Goal: Use online tool/utility: Utilize a website feature to perform a specific function

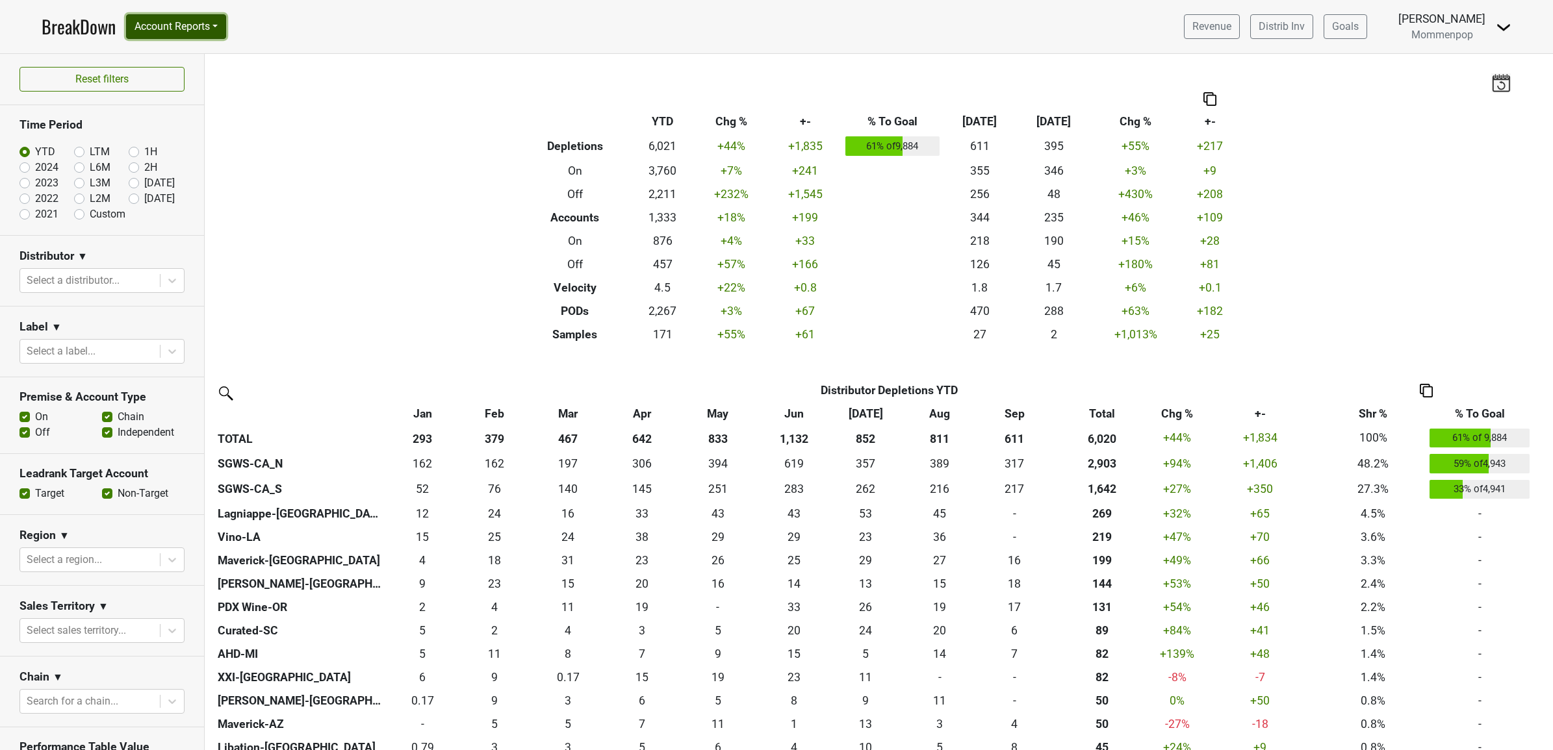
drag, startPoint x: 168, startPoint y: 31, endPoint x: 169, endPoint y: 46, distance: 15.0
click at [168, 31] on button "Account Reports" at bounding box center [176, 26] width 100 height 25
click at [170, 77] on link "Map" at bounding box center [184, 77] width 115 height 21
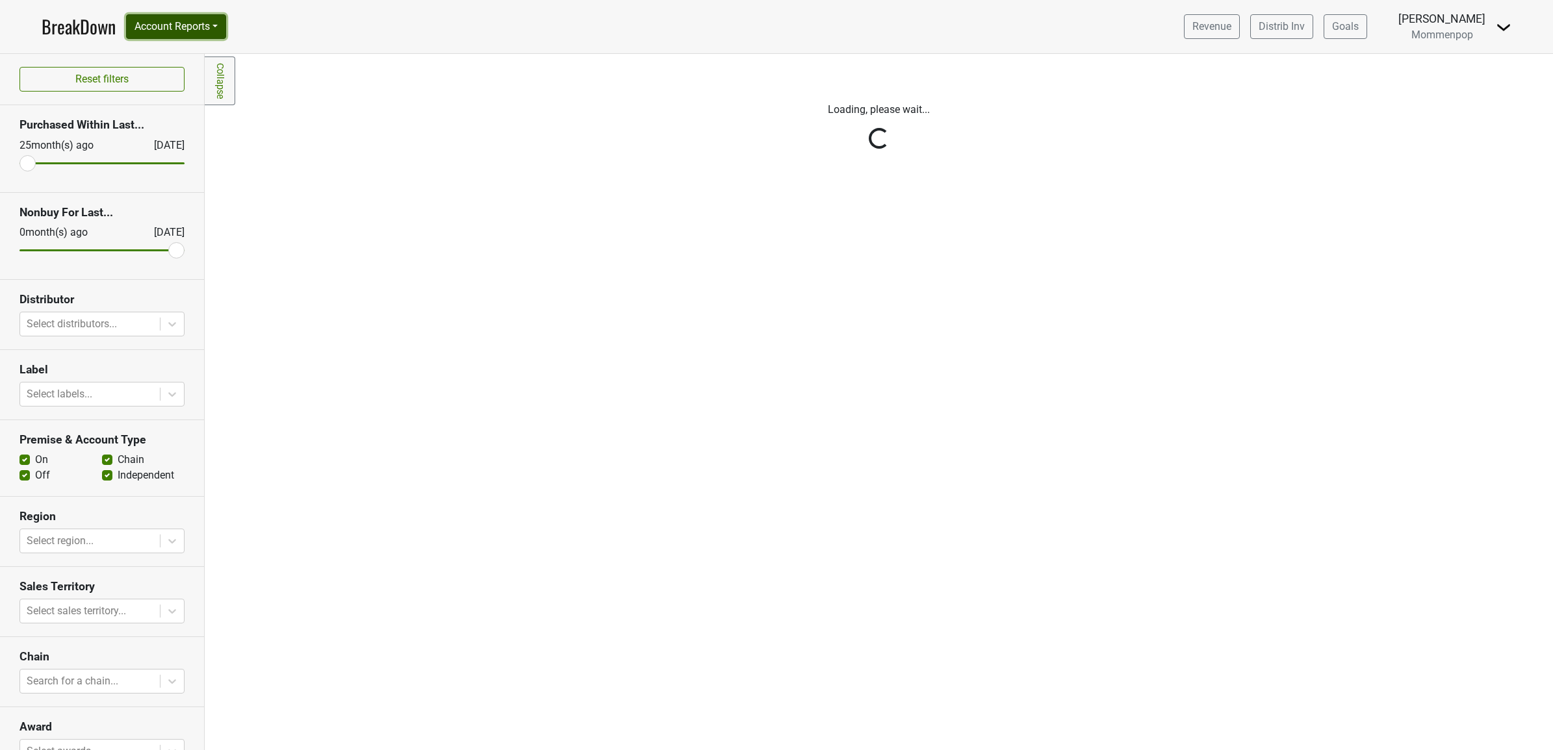
click at [195, 21] on button "Account Reports" at bounding box center [176, 26] width 100 height 25
click at [177, 59] on link "SuperRanker" at bounding box center [184, 56] width 115 height 21
click at [67, 325] on div "Reset filters Purchased Within Last... 25 month(s) ago Oct '25 Nonbuy For Last.…" at bounding box center [102, 402] width 205 height 696
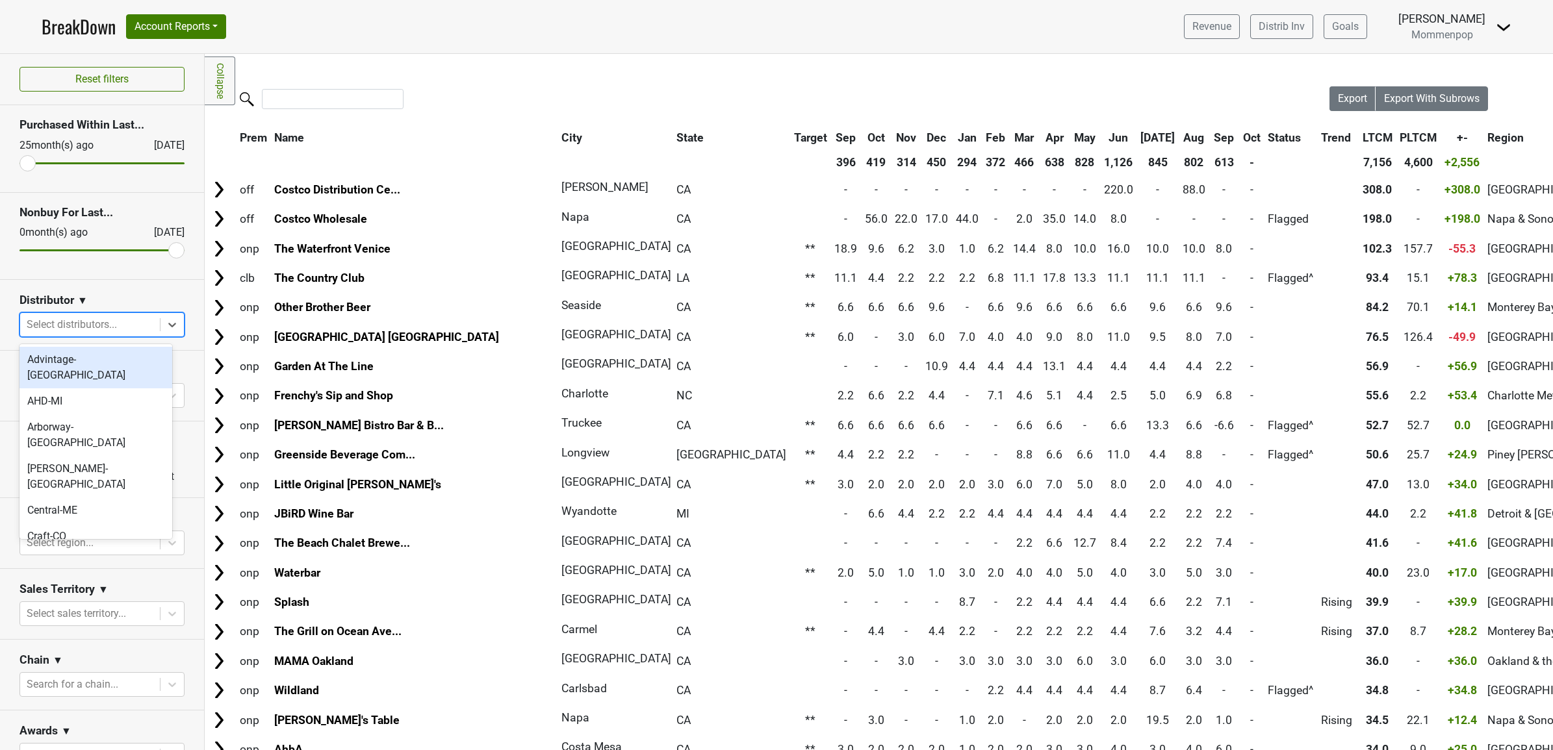
click at [99, 327] on div at bounding box center [90, 325] width 127 height 18
type input "ca"
click at [79, 351] on div "SGWS-CA_N" at bounding box center [95, 360] width 153 height 26
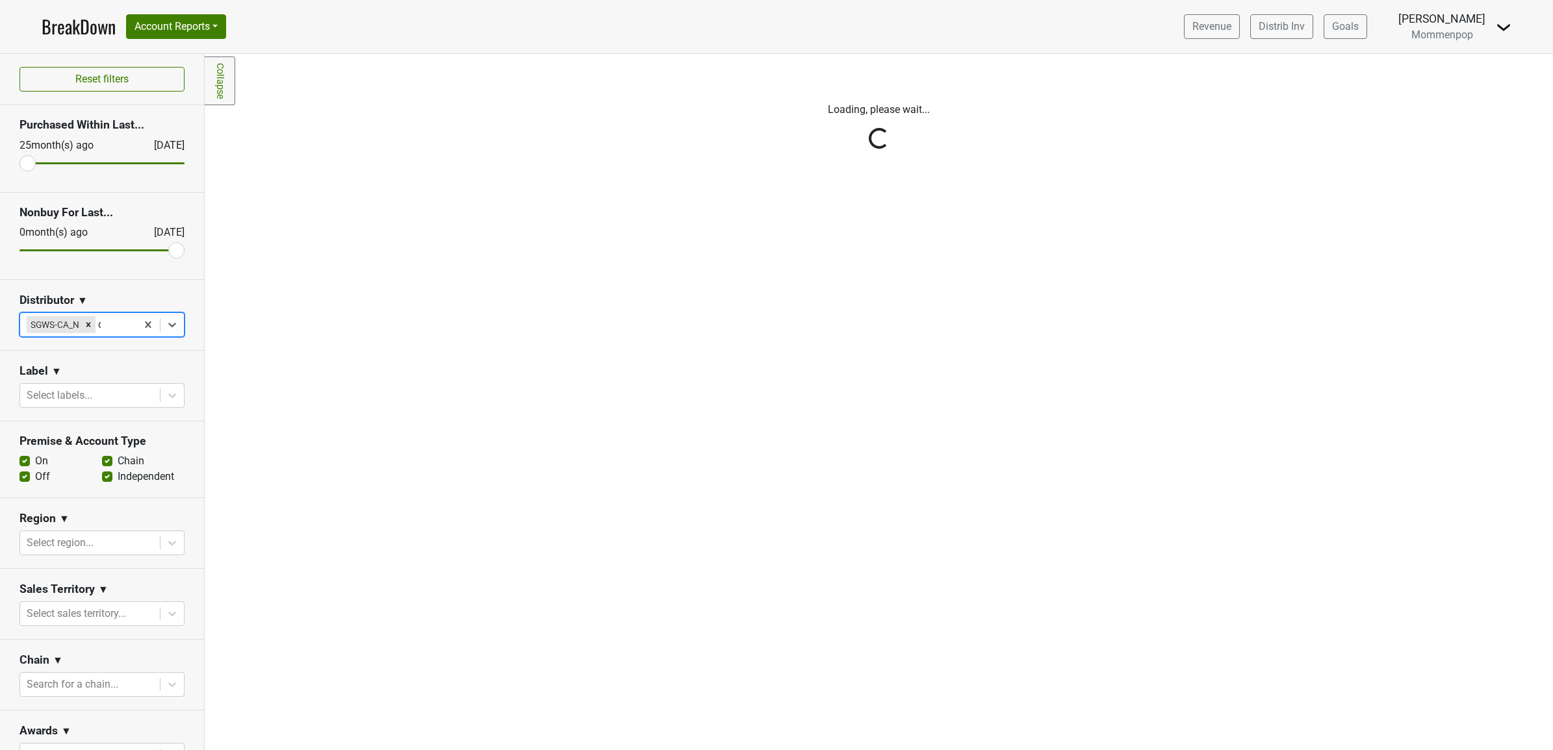
type input "ca"
click at [79, 366] on div "SGWS-CA_S" at bounding box center [95, 360] width 153 height 26
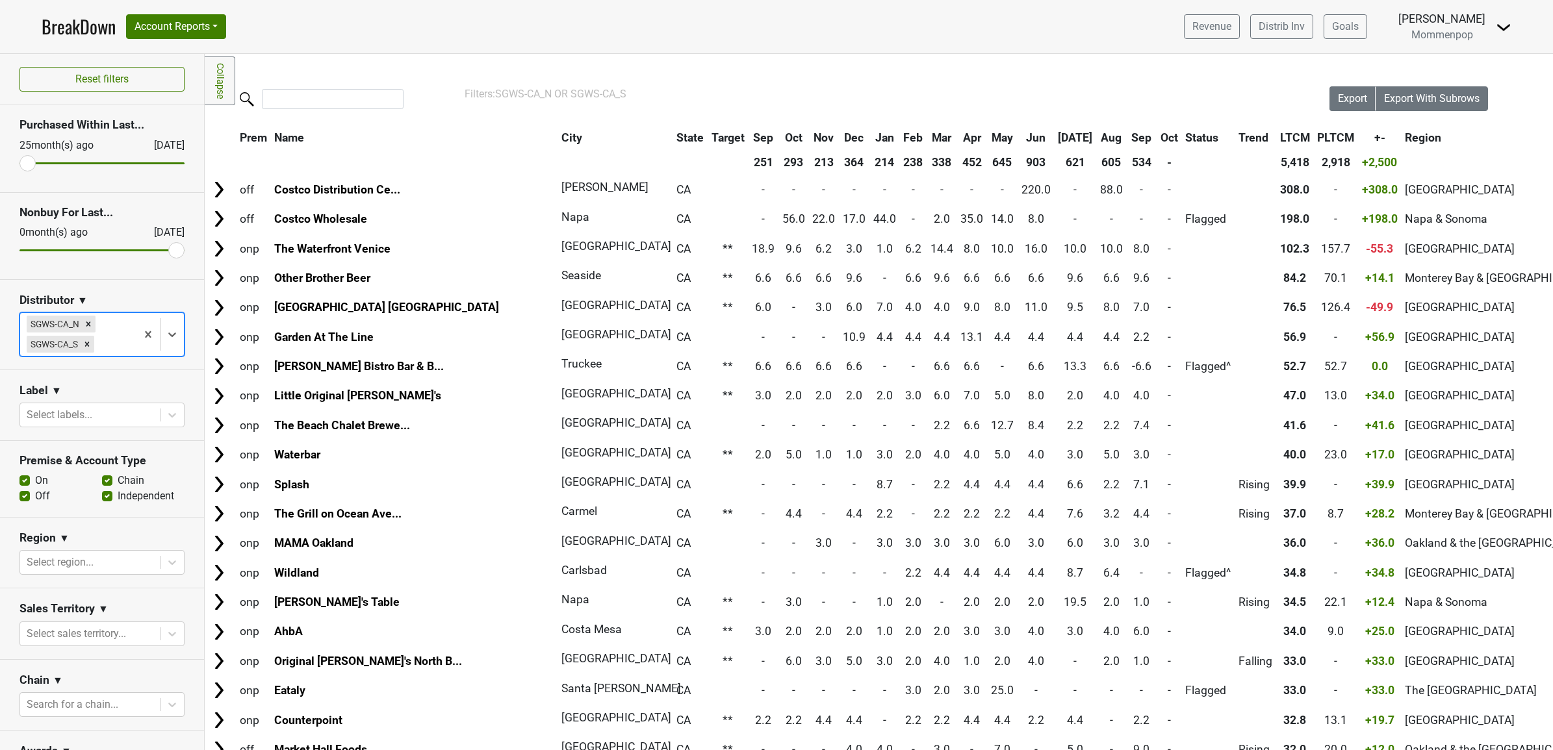
scroll to position [162, 0]
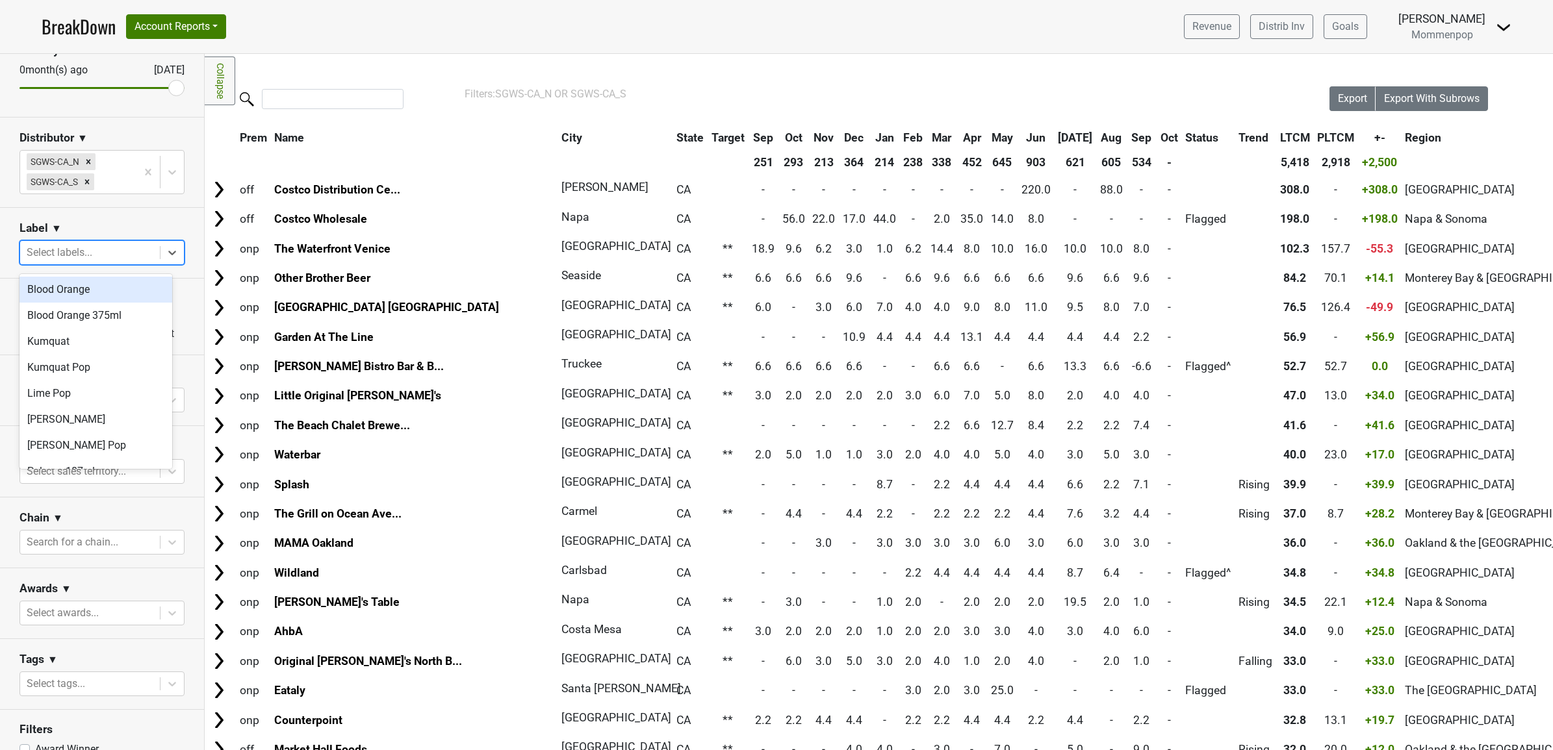
click at [83, 244] on div "Select labels..." at bounding box center [101, 252] width 165 height 25
type input "s"
click at [93, 343] on div "Spritz Pop" at bounding box center [95, 342] width 153 height 26
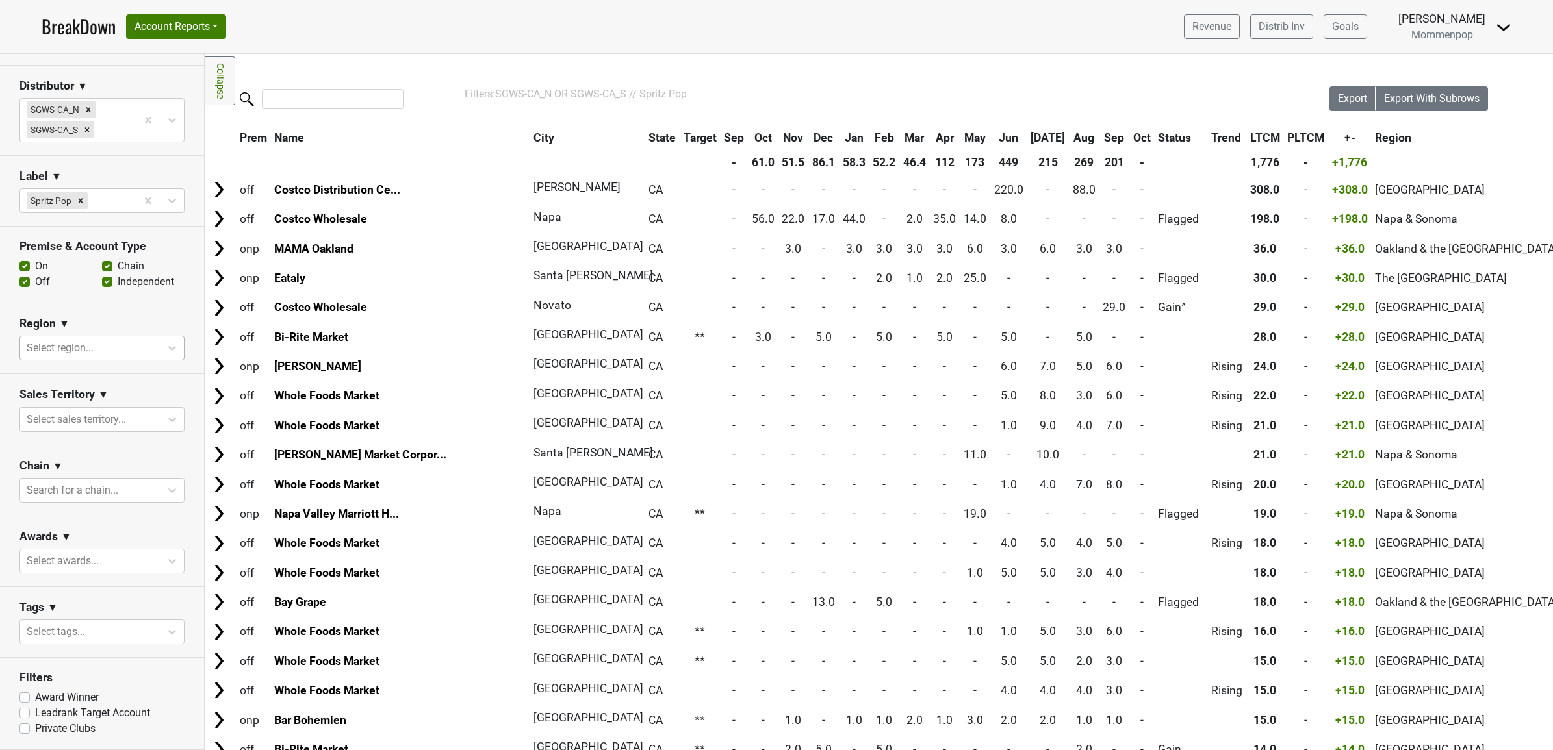
scroll to position [0, 0]
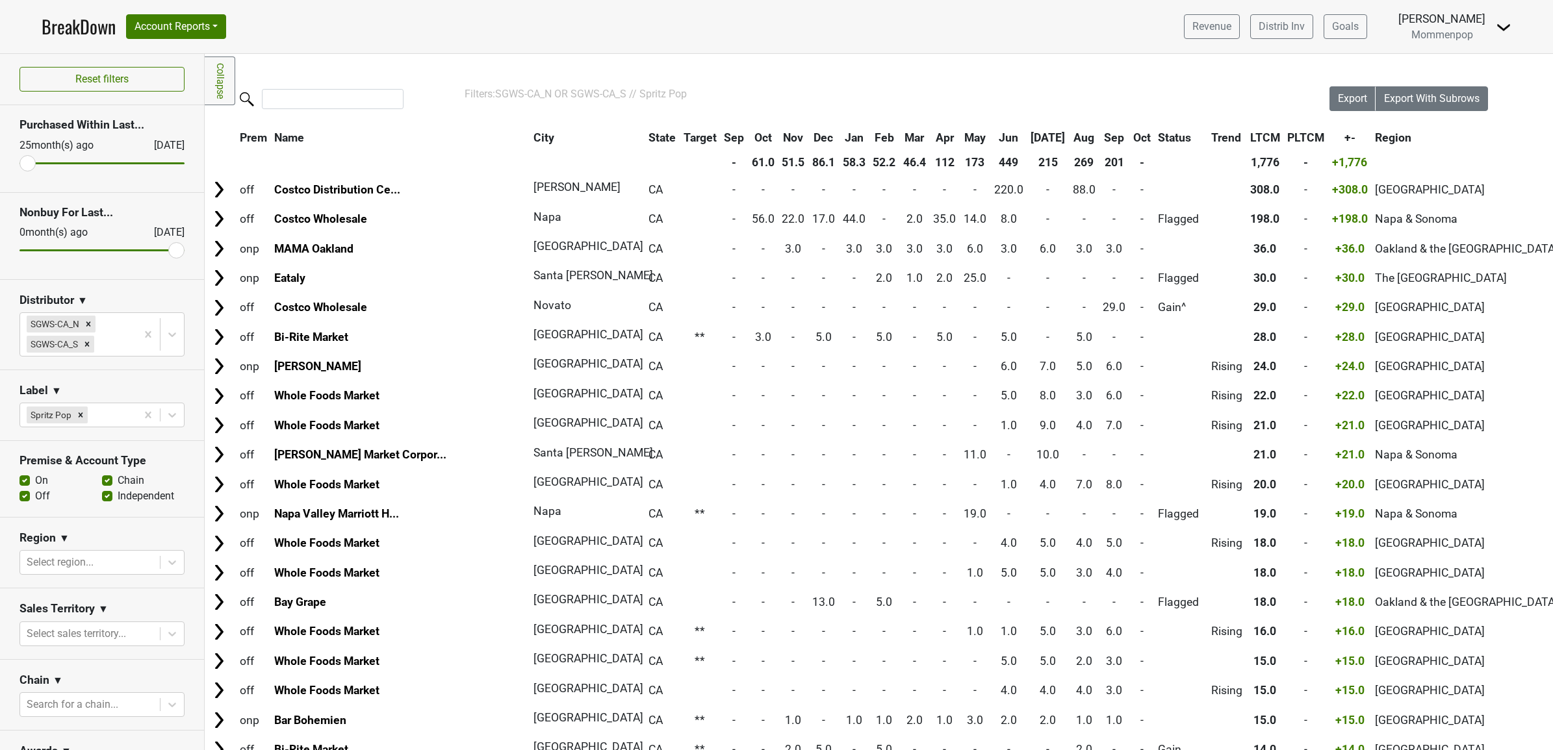
click at [84, 33] on link "BreakDown" at bounding box center [79, 26] width 74 height 27
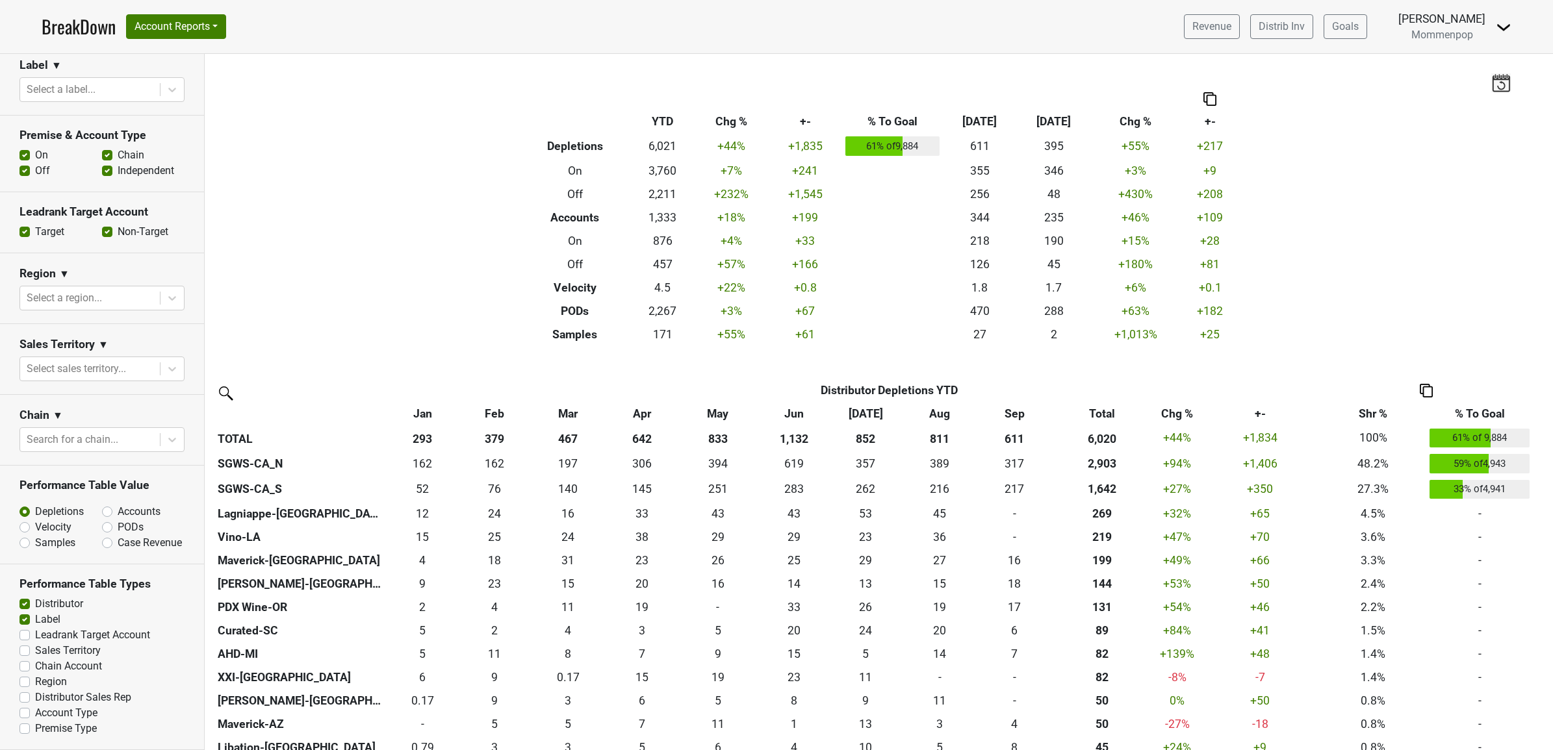
scroll to position [286, 0]
click at [35, 535] on label "Samples" at bounding box center [55, 543] width 40 height 16
click at [24, 535] on input "Samples" at bounding box center [58, 541] width 79 height 13
radio input "true"
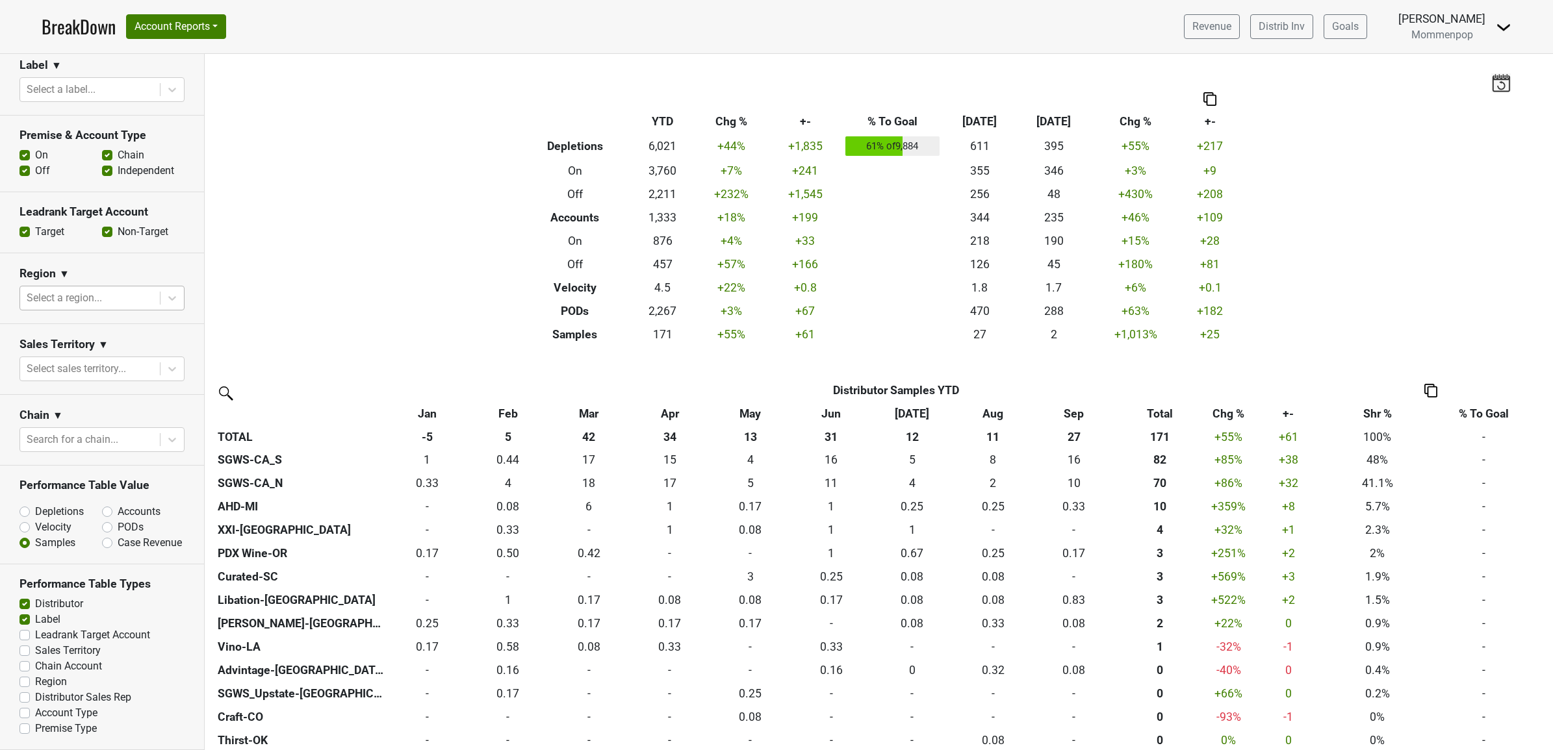
click at [88, 289] on div at bounding box center [90, 298] width 127 height 18
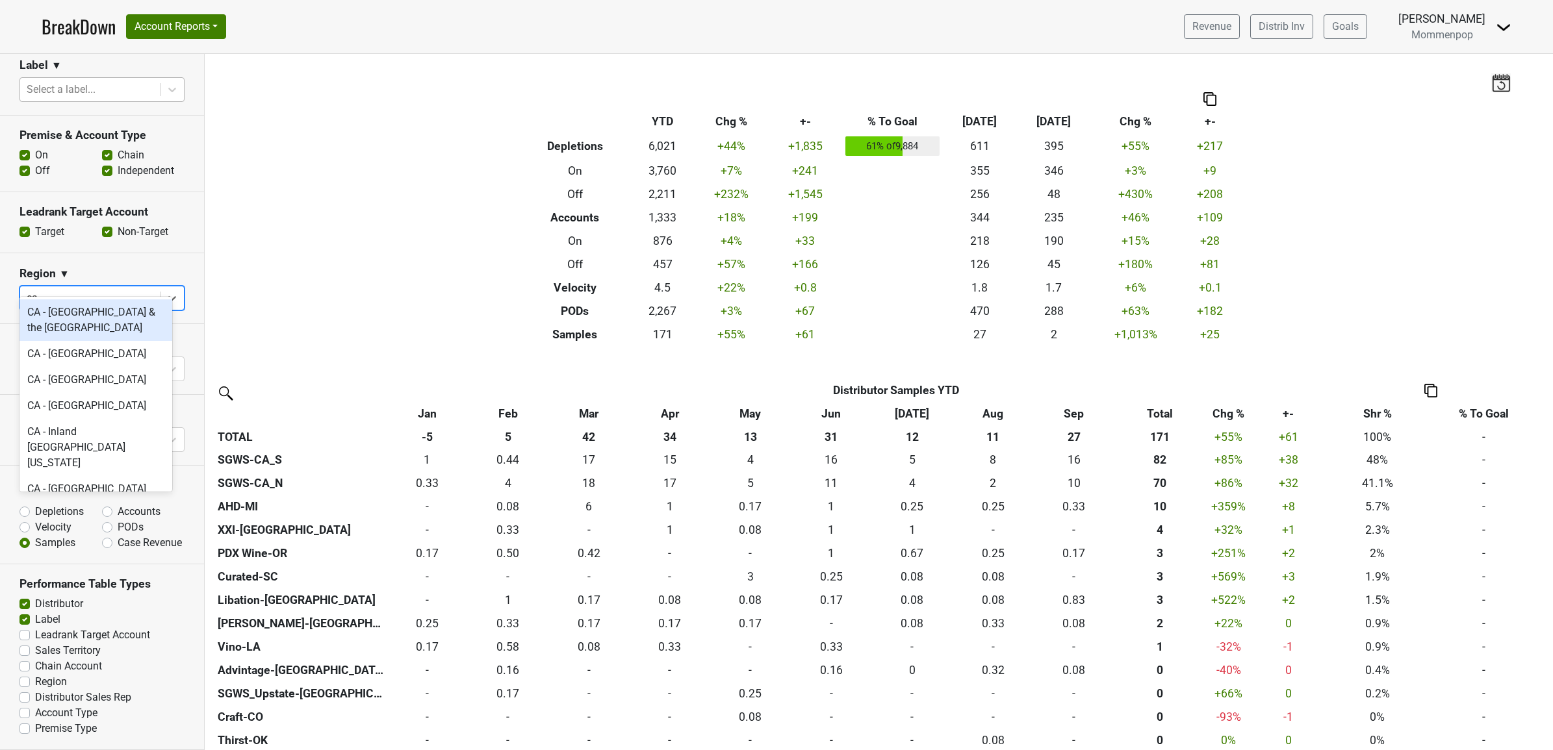
type input "ca"
click at [60, 81] on div at bounding box center [90, 90] width 127 height 18
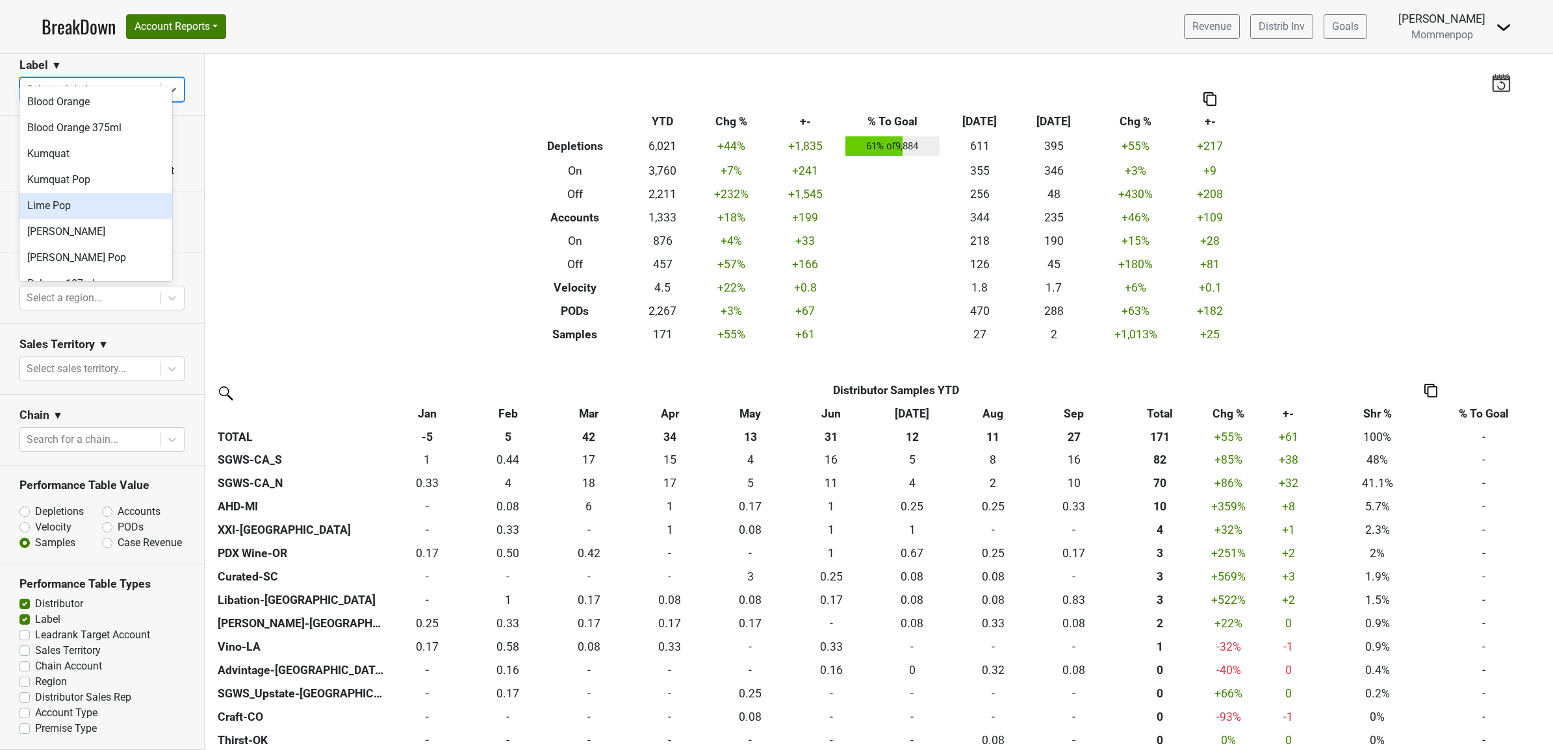
type input "s"
click at [72, 154] on div "Spritz Pop" at bounding box center [95, 154] width 153 height 26
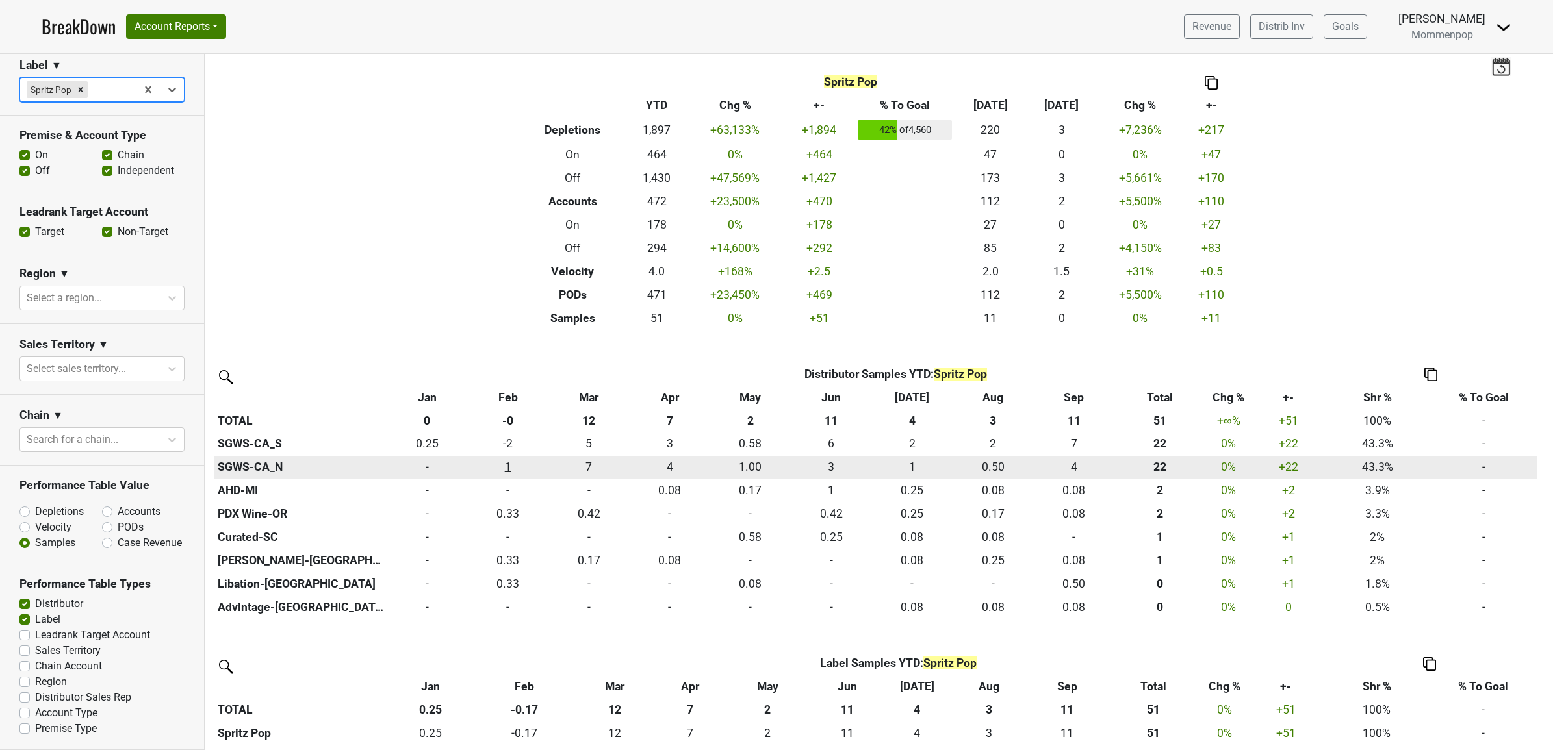
scroll to position [21, 0]
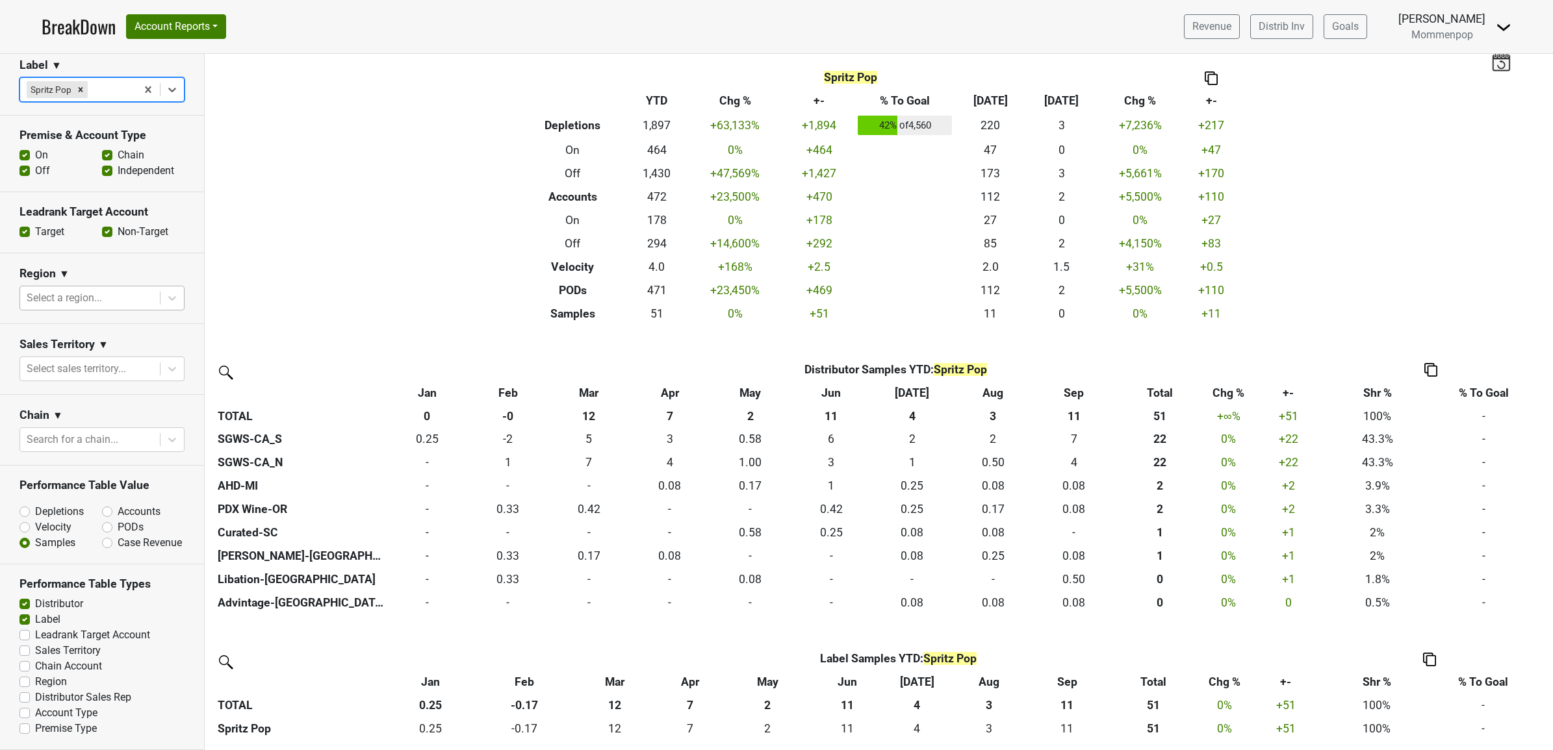
click at [79, 289] on div at bounding box center [90, 298] width 127 height 18
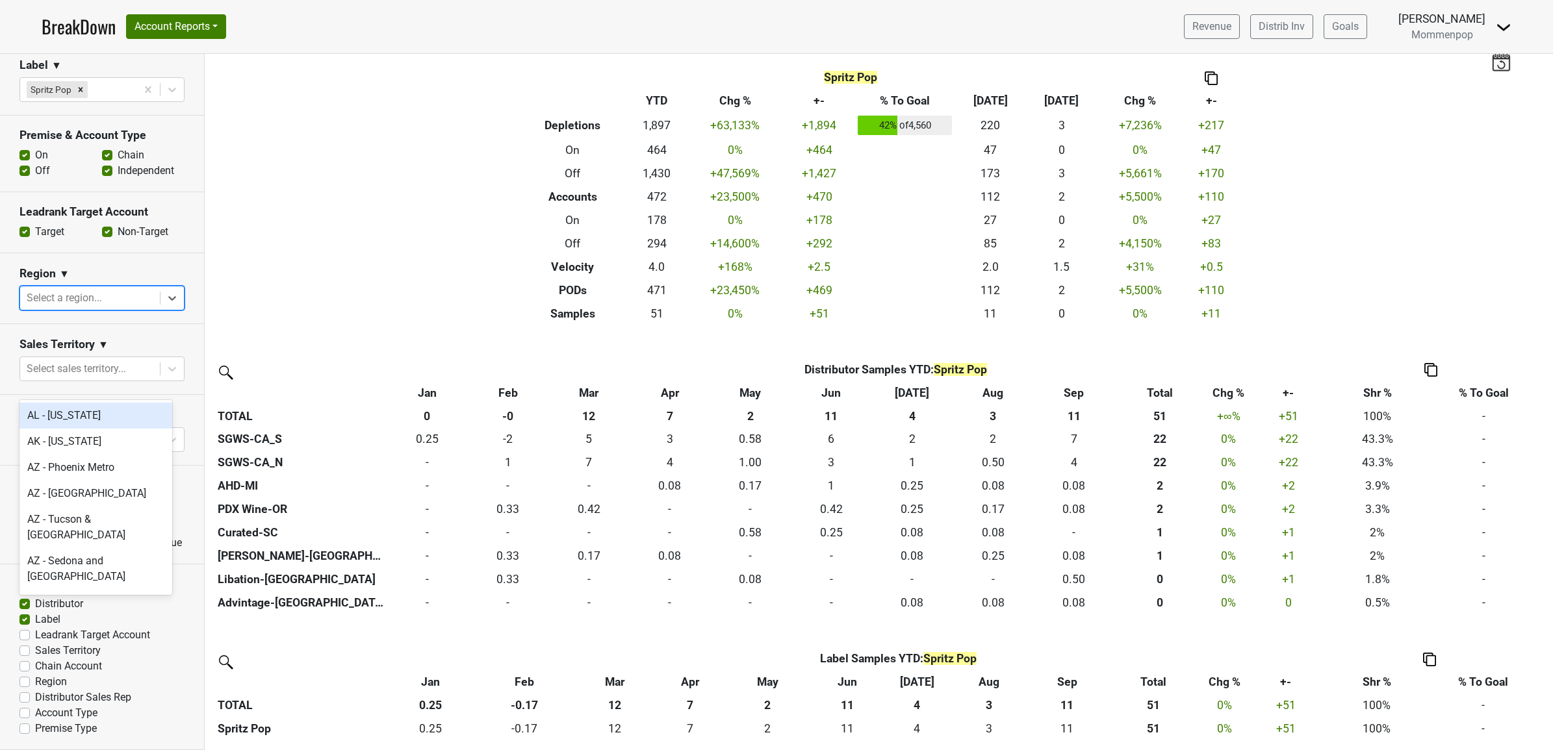
scroll to position [123, 0]
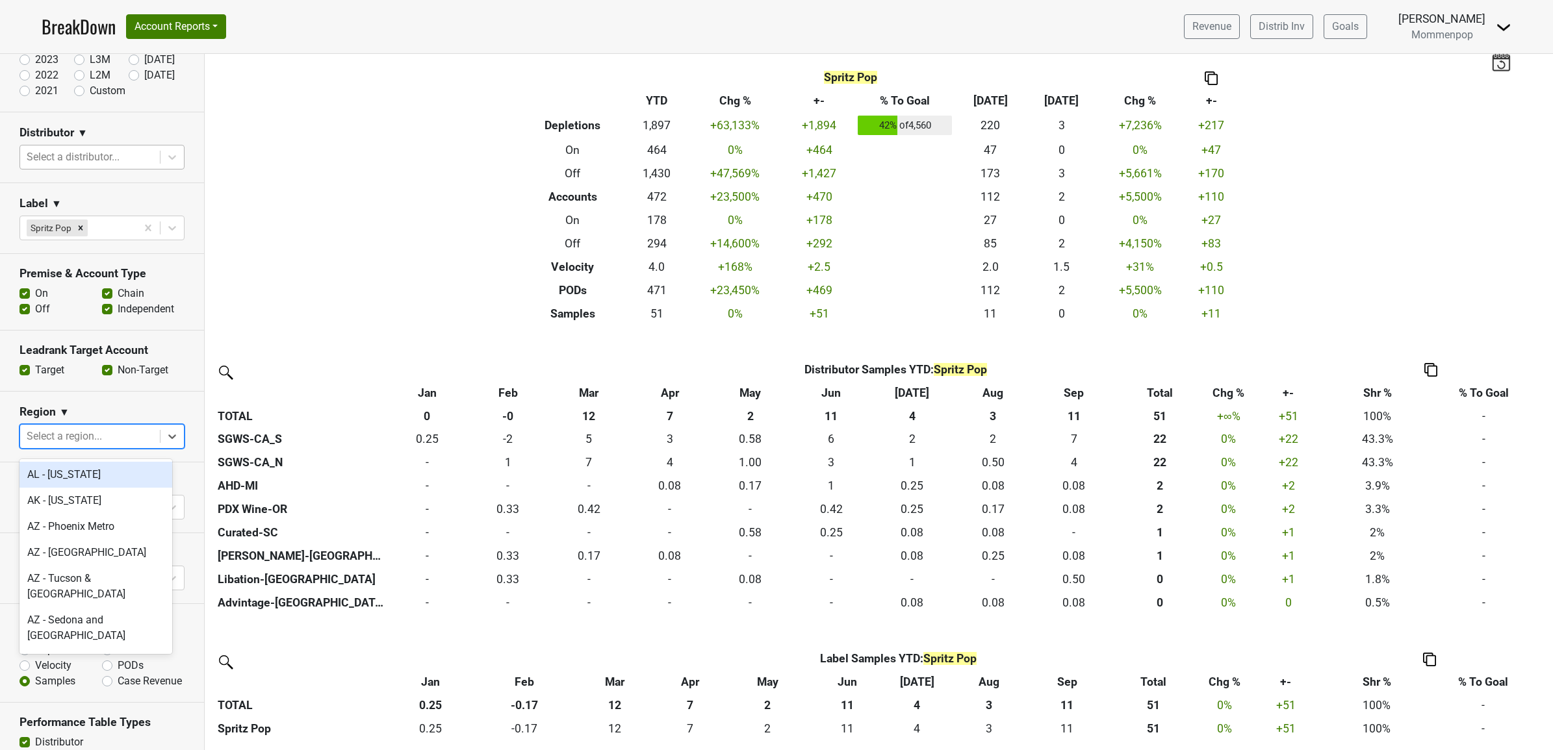
click at [83, 166] on div at bounding box center [90, 157] width 127 height 18
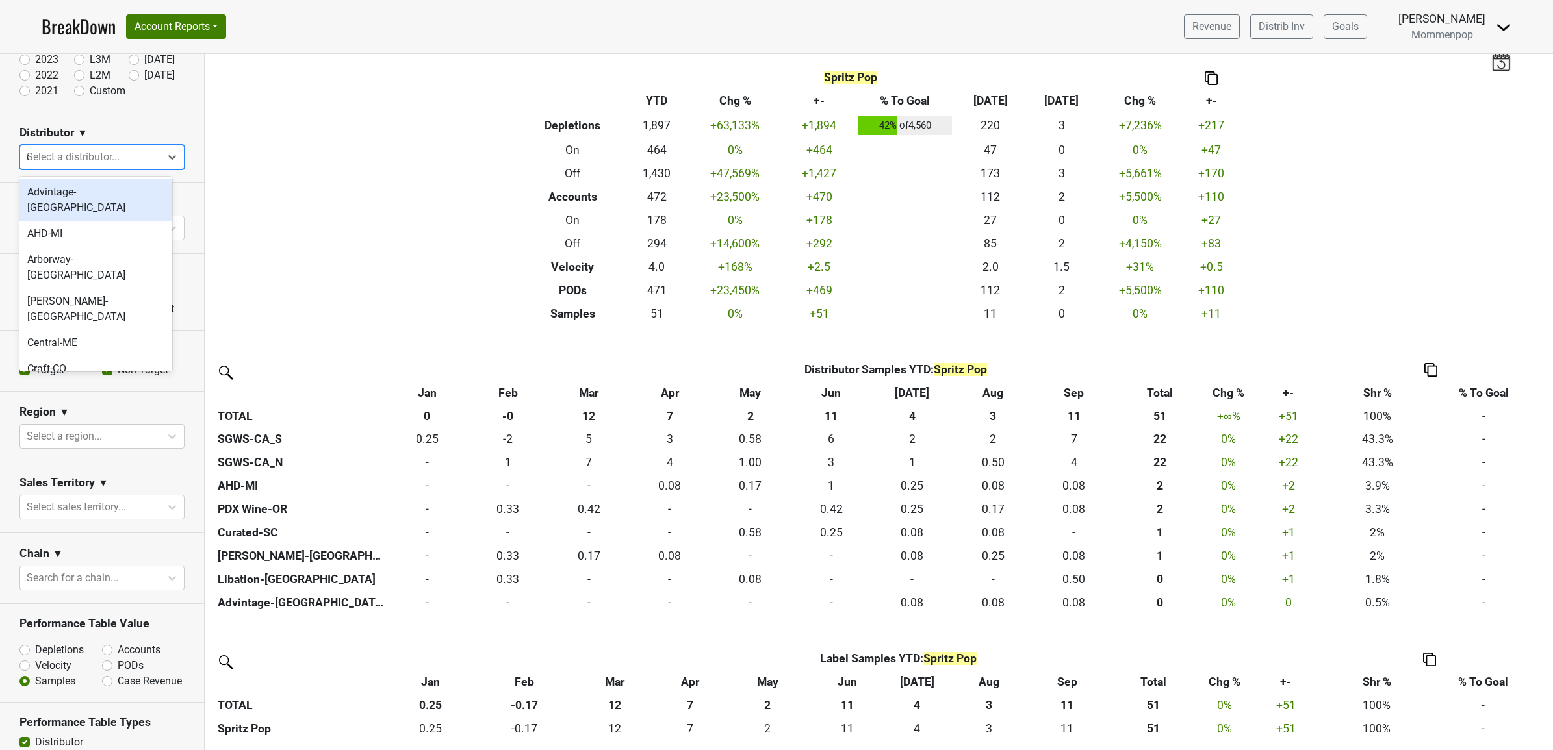
type input "ca"
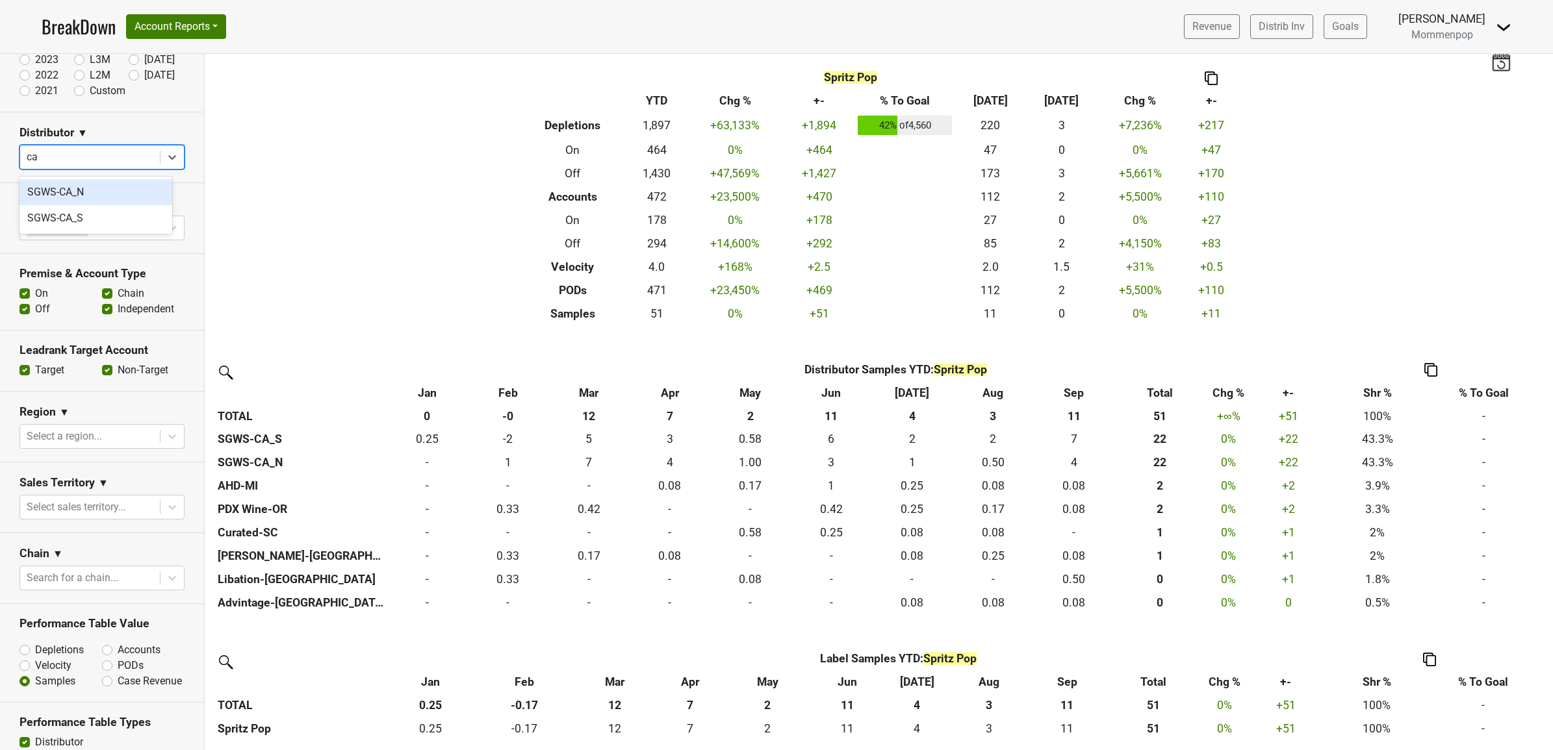
click at [83, 189] on div "SGWS-CA_N" at bounding box center [95, 192] width 153 height 26
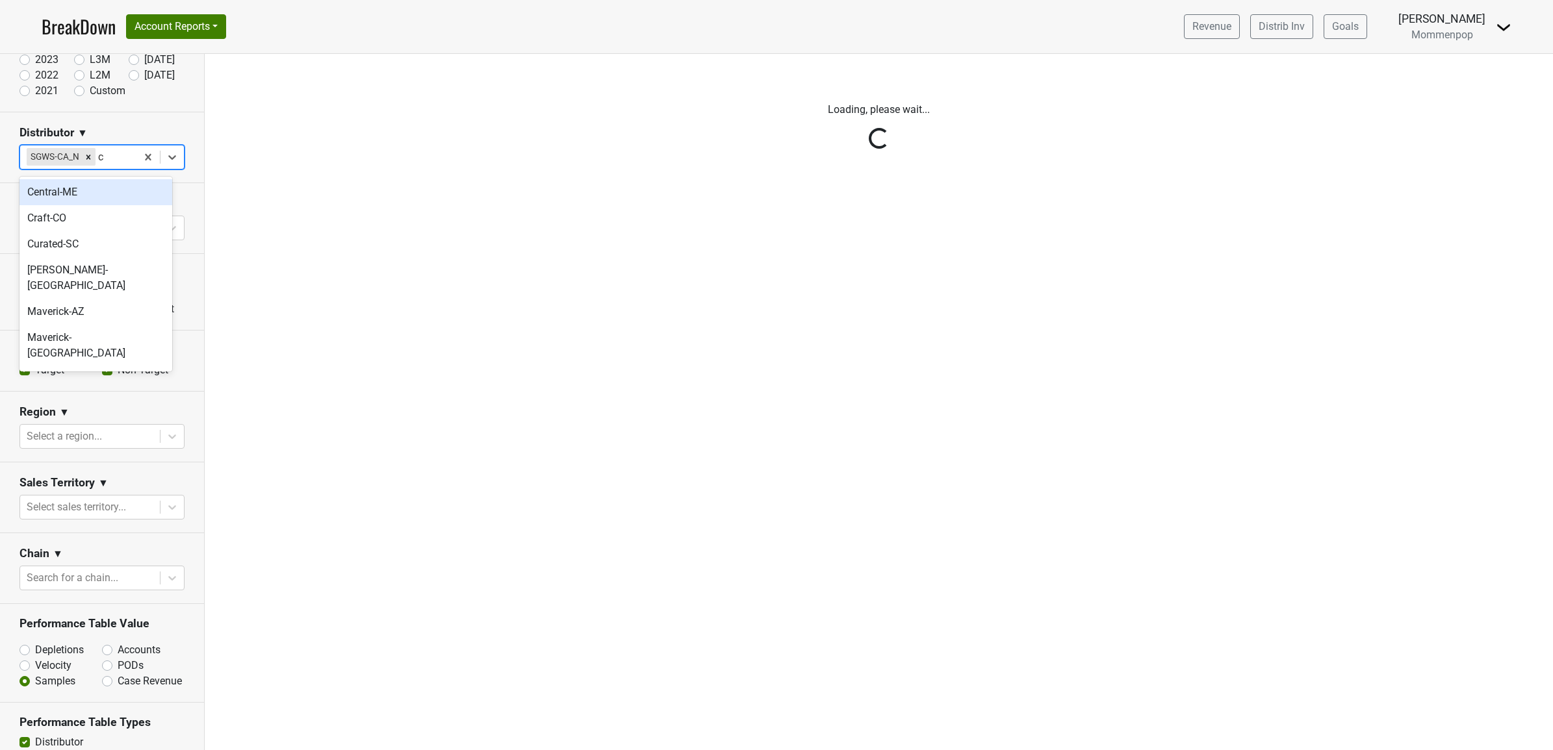
type input "ca"
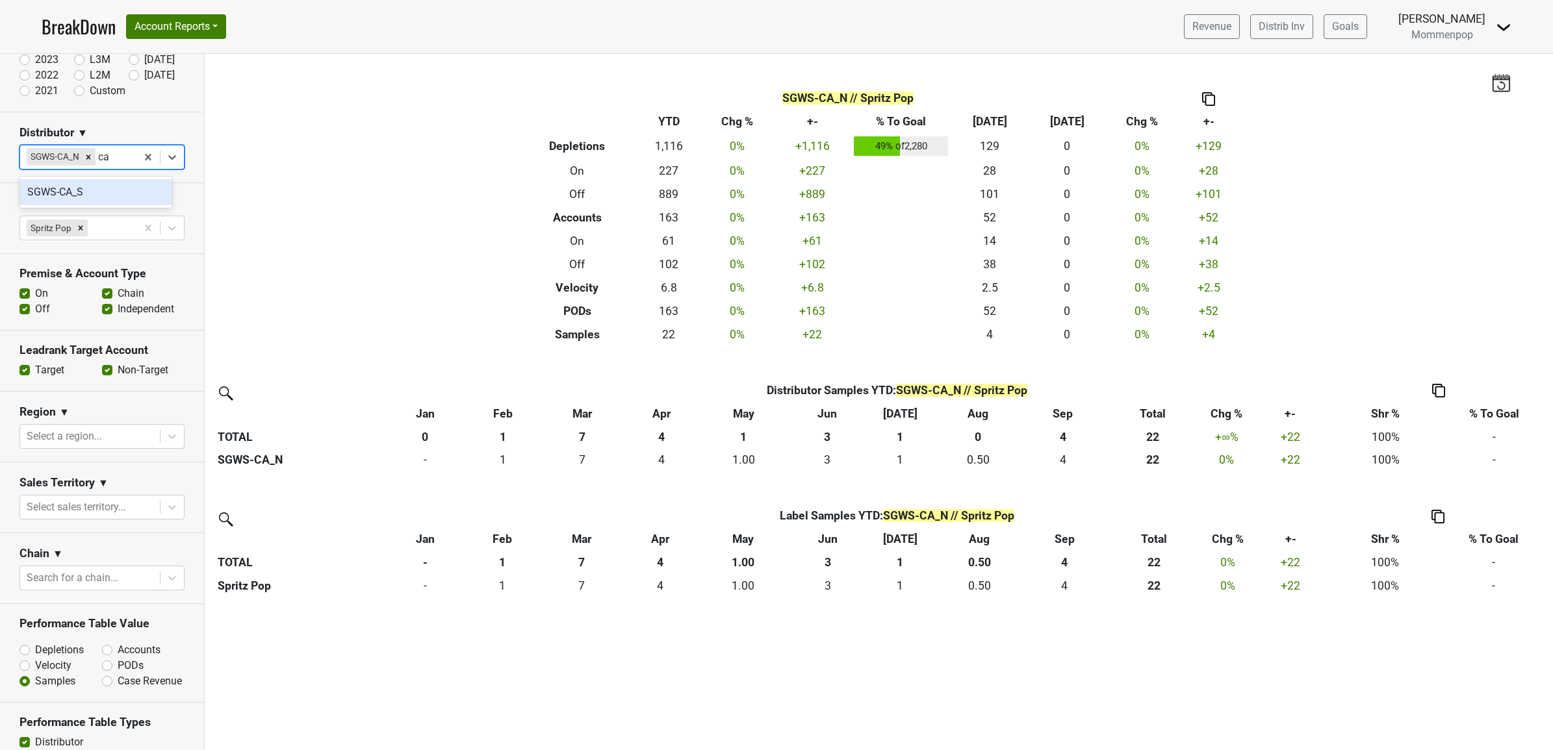
click at [83, 199] on div "SGWS-CA_S" at bounding box center [95, 192] width 153 height 26
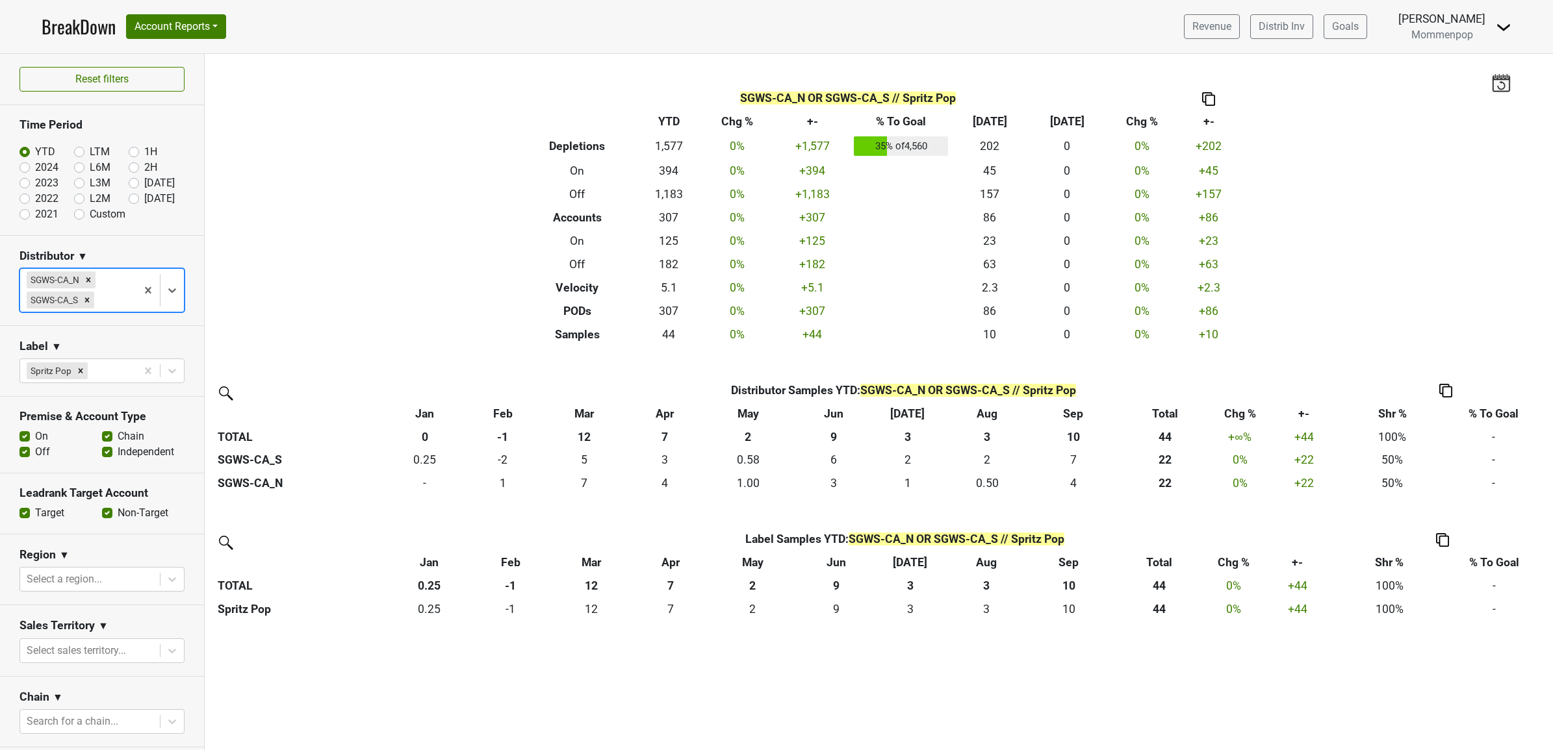
scroll to position [81, 0]
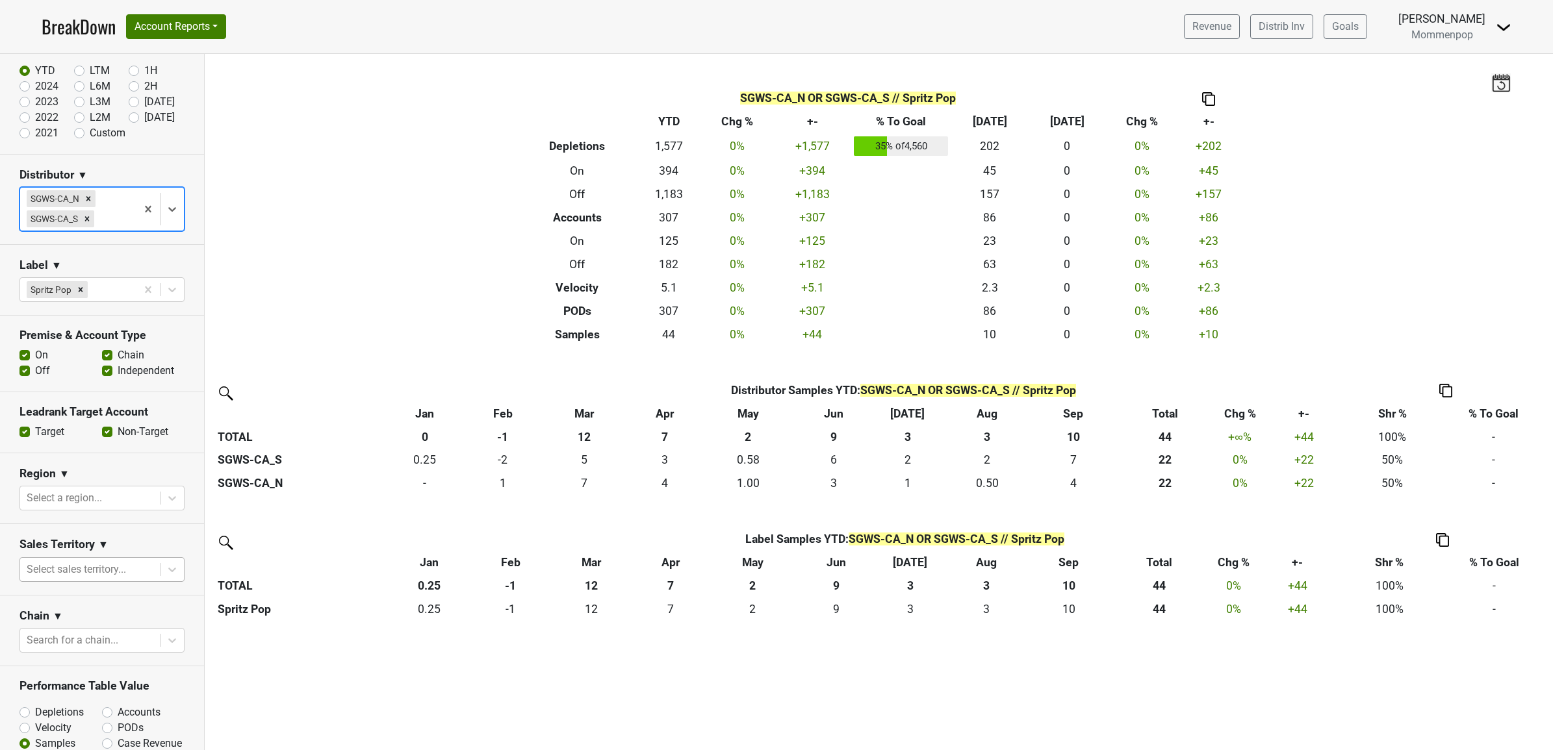
click at [88, 576] on div at bounding box center [90, 570] width 127 height 18
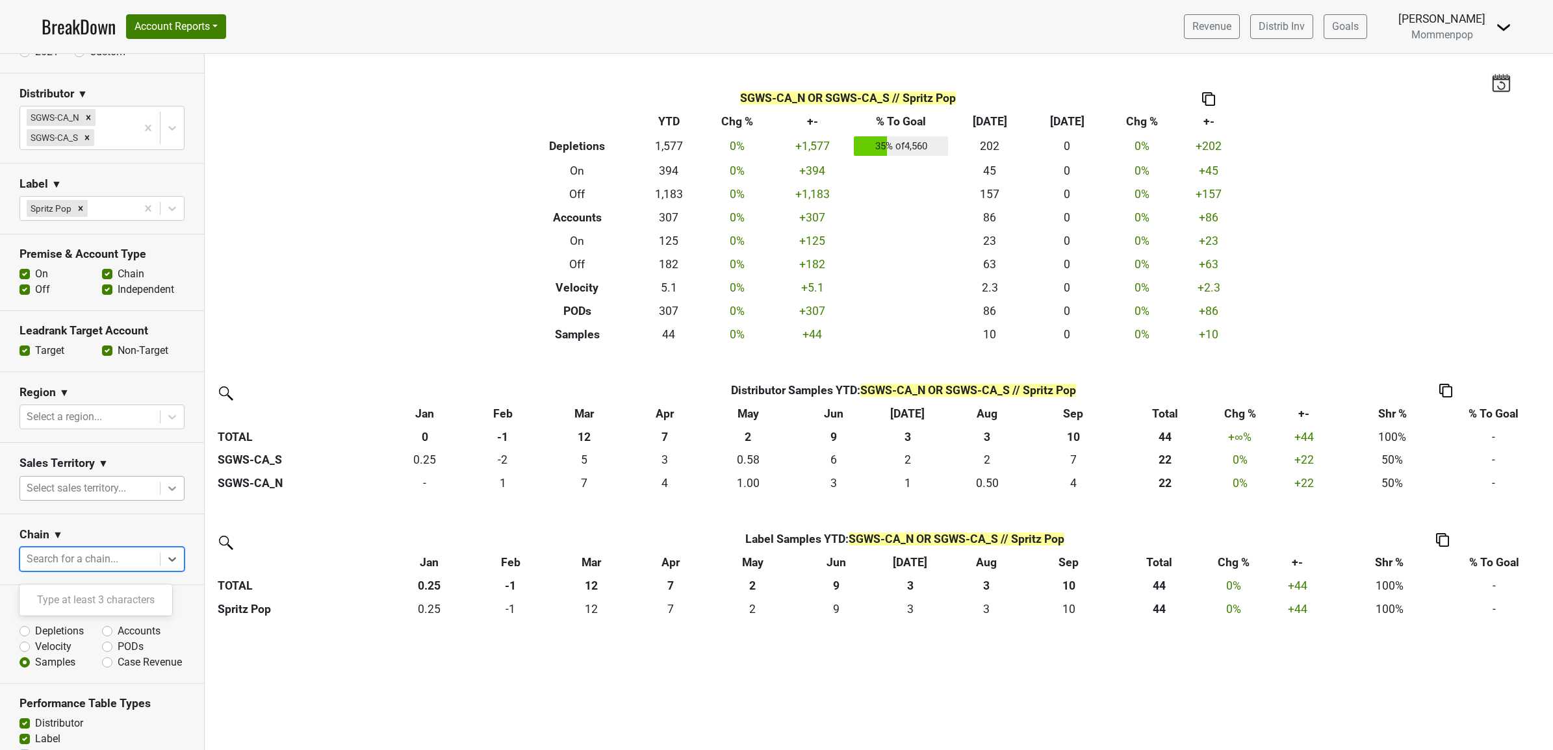
click at [166, 566] on icon at bounding box center [172, 559] width 13 height 13
click at [156, 531] on section "Chain ▼ Search for a chain..." at bounding box center [102, 550] width 204 height 71
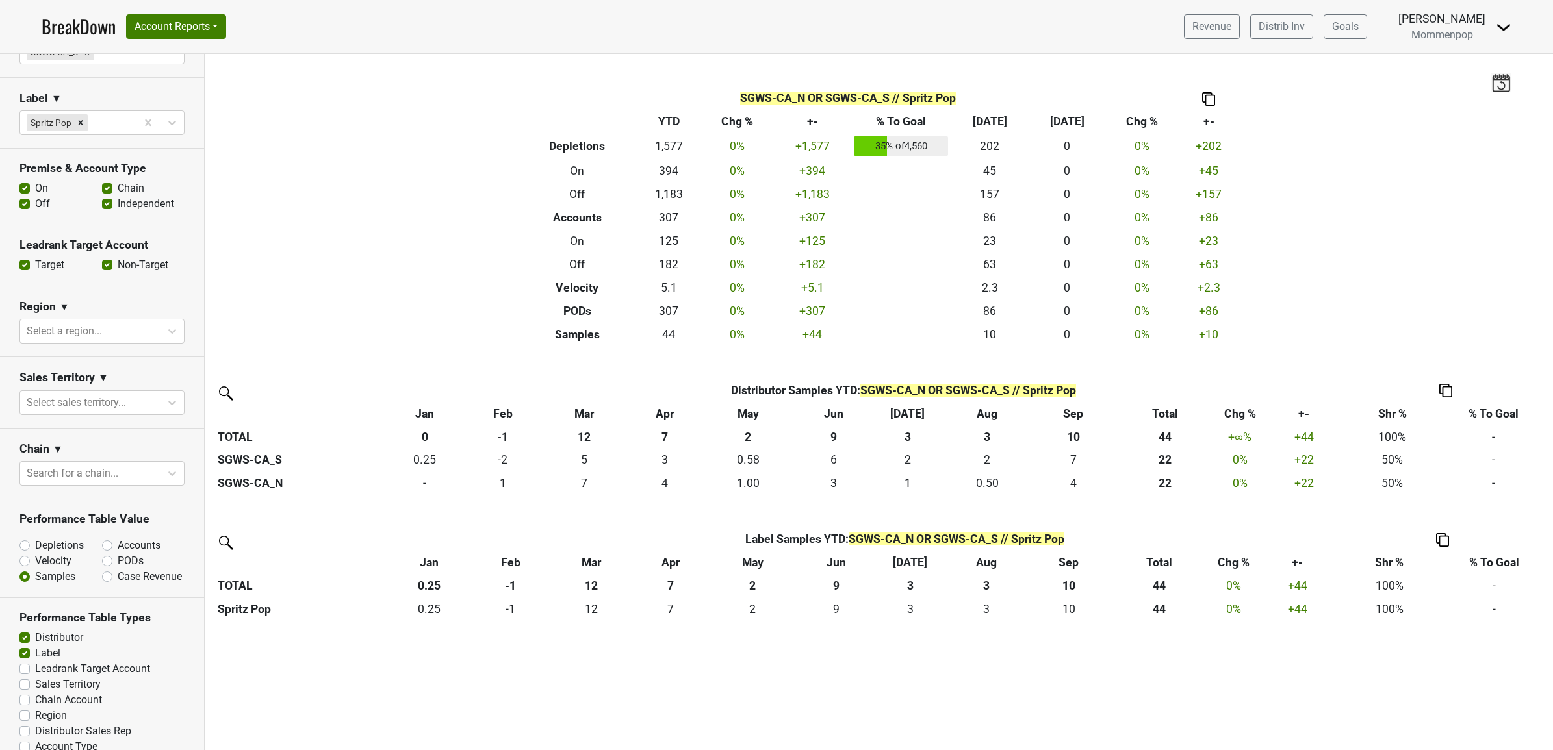
scroll to position [306, 0]
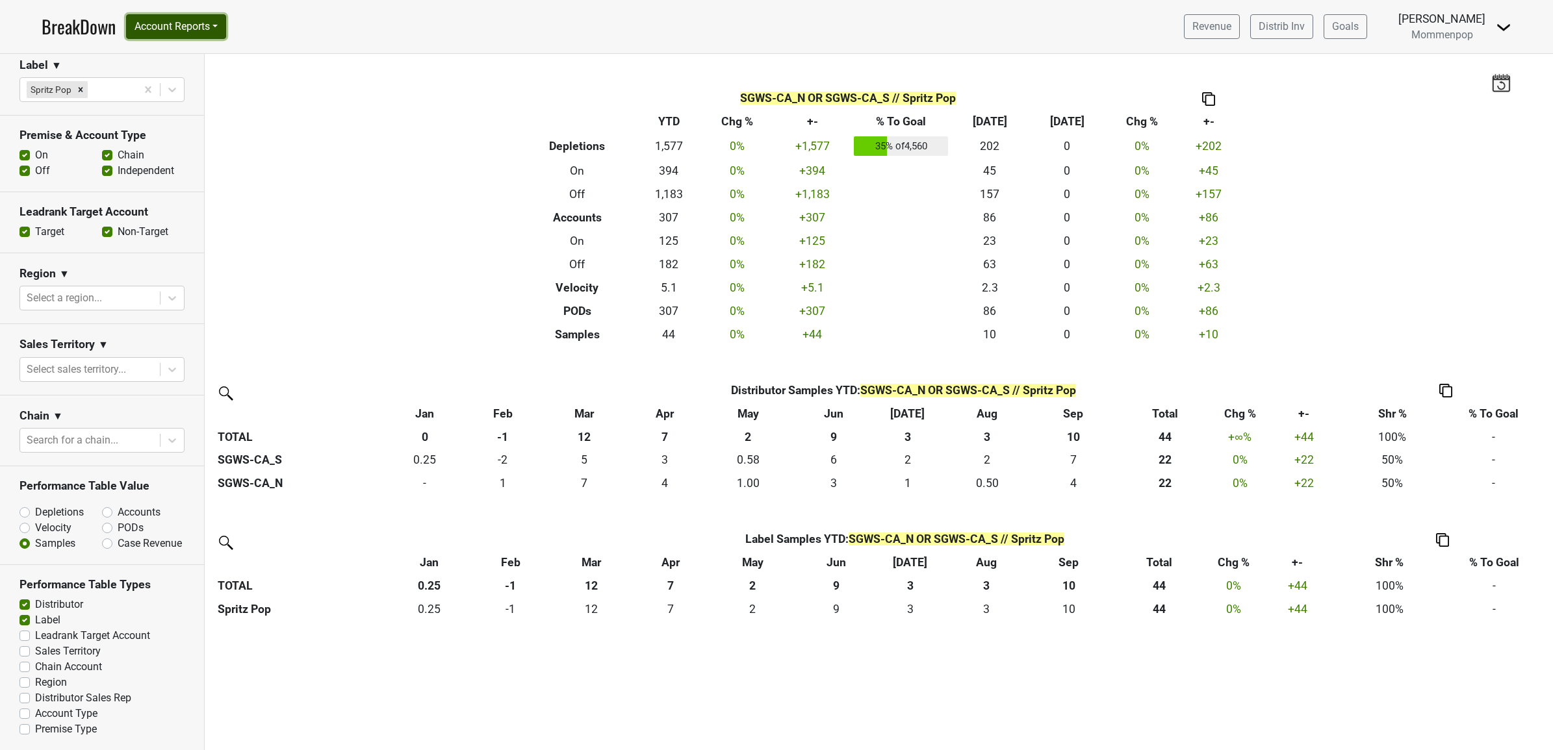
click at [214, 27] on button "Account Reports" at bounding box center [176, 26] width 100 height 25
click at [205, 54] on link "SuperRanker" at bounding box center [184, 56] width 115 height 21
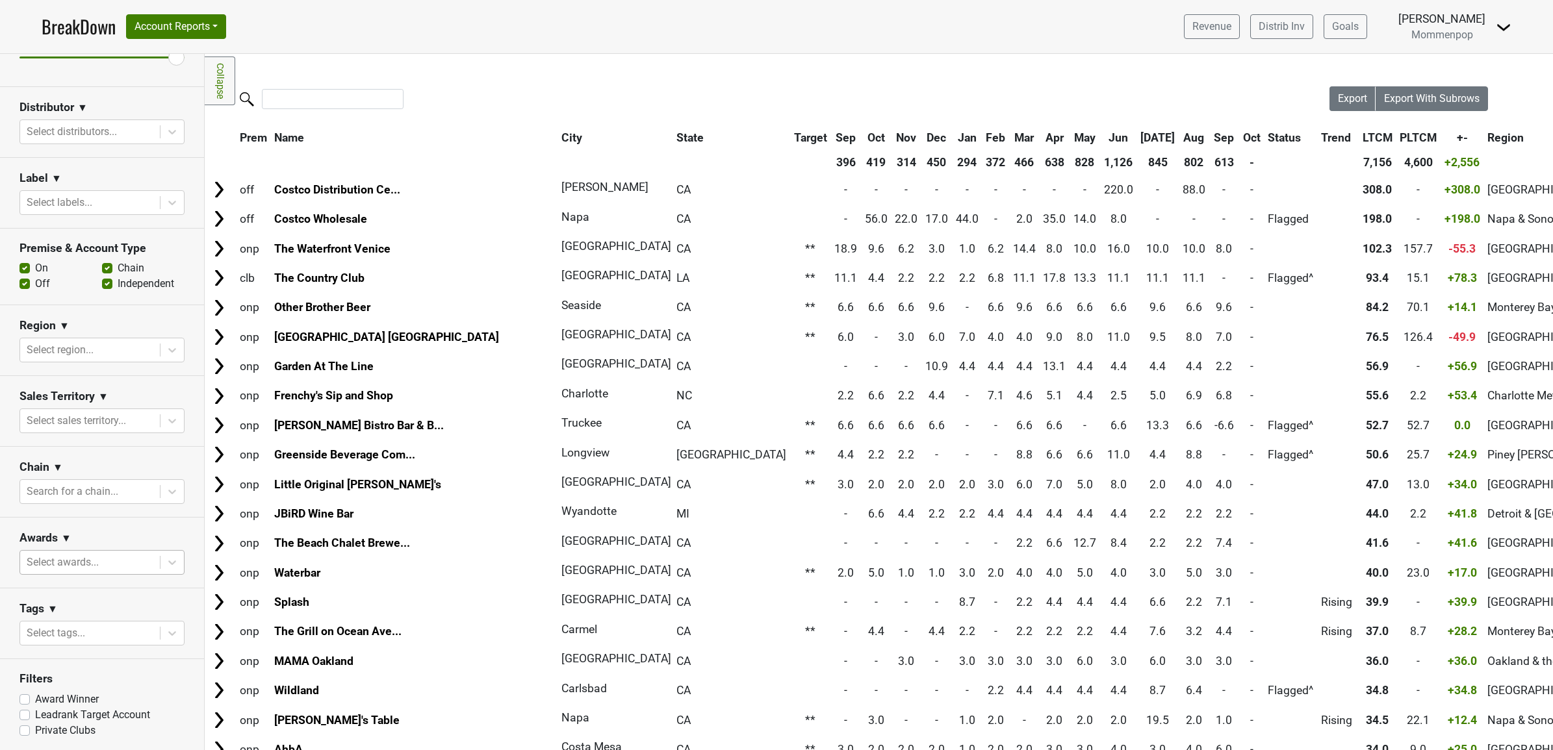
scroll to position [206, 0]
click at [160, 421] on div at bounding box center [171, 419] width 23 height 23
click at [172, 346] on section "Region ▼ Select region..." at bounding box center [102, 339] width 204 height 71
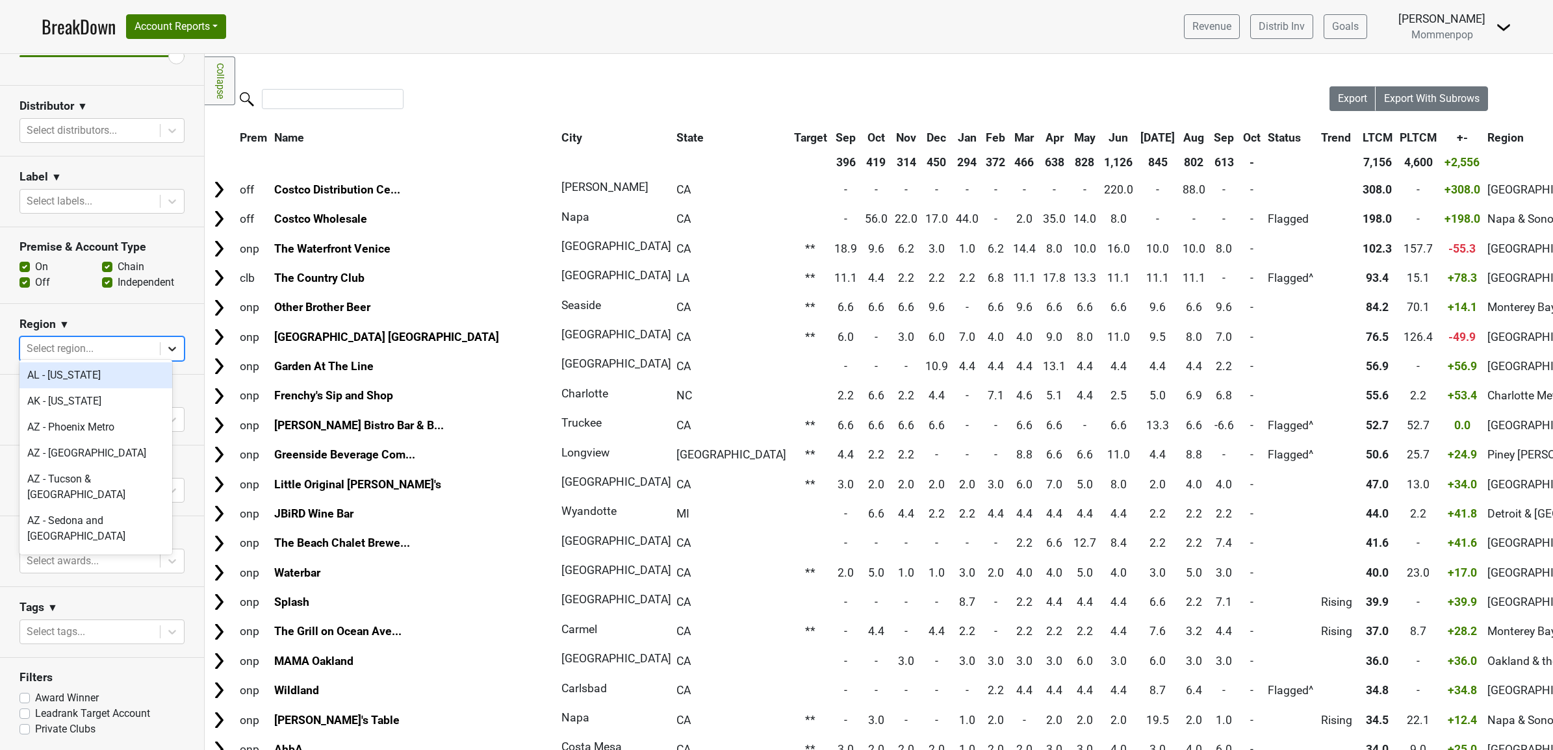
click at [166, 344] on div at bounding box center [171, 348] width 23 height 23
click at [166, 317] on div "Region ▼" at bounding box center [101, 326] width 165 height 19
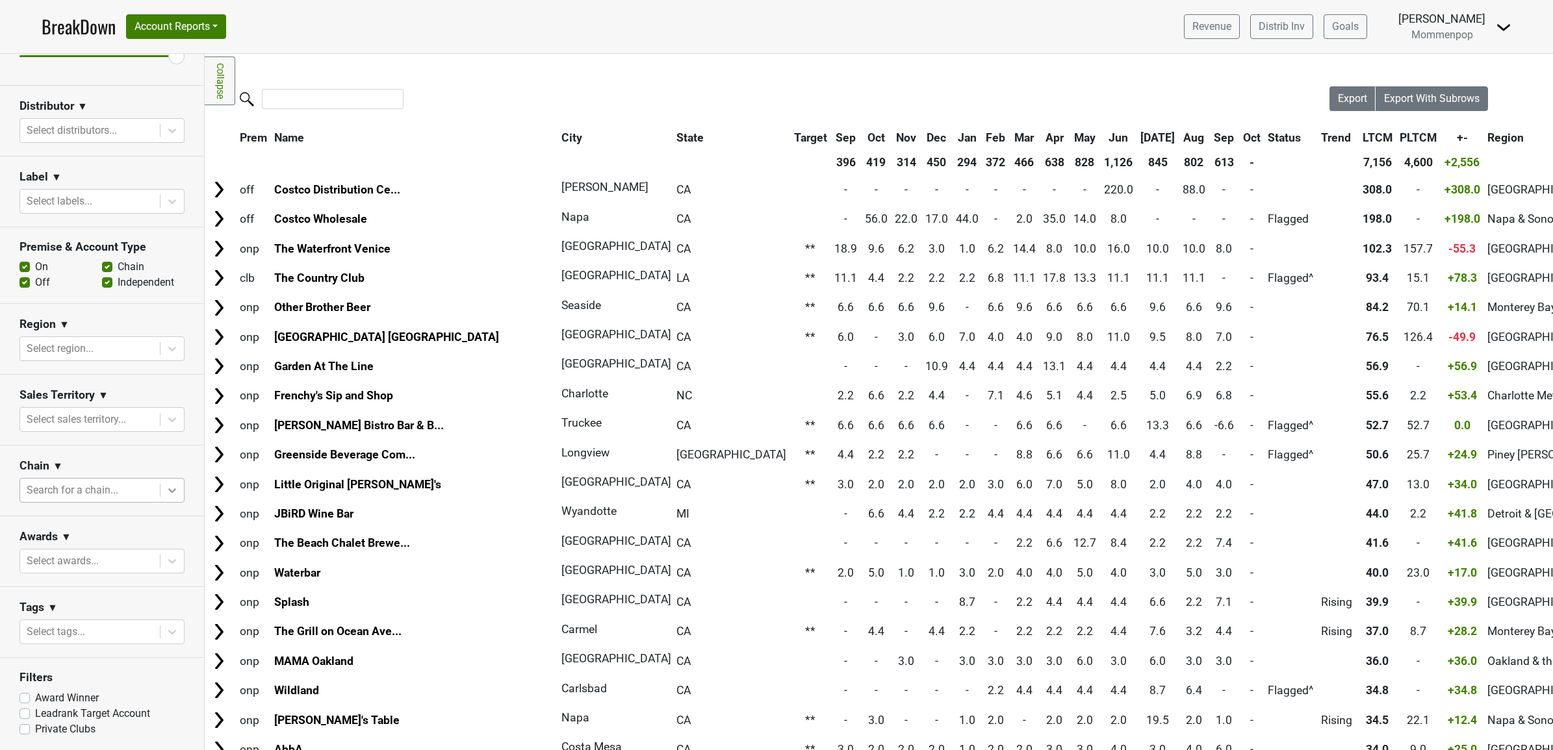
click at [160, 497] on div at bounding box center [171, 490] width 23 height 23
click at [157, 452] on section "Chain ▼ Use Up and Down to choose options, press Enter to select the currently …" at bounding box center [102, 481] width 204 height 71
click at [160, 550] on div at bounding box center [171, 561] width 23 height 23
click at [157, 524] on section "Awards ▼ Select awards..." at bounding box center [102, 551] width 204 height 71
